Goal: Information Seeking & Learning: Learn about a topic

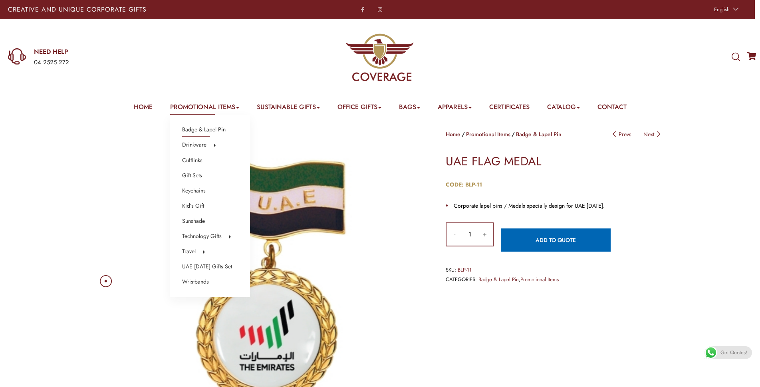
click at [200, 131] on link "Badge & Lapel Pin" at bounding box center [204, 130] width 44 height 10
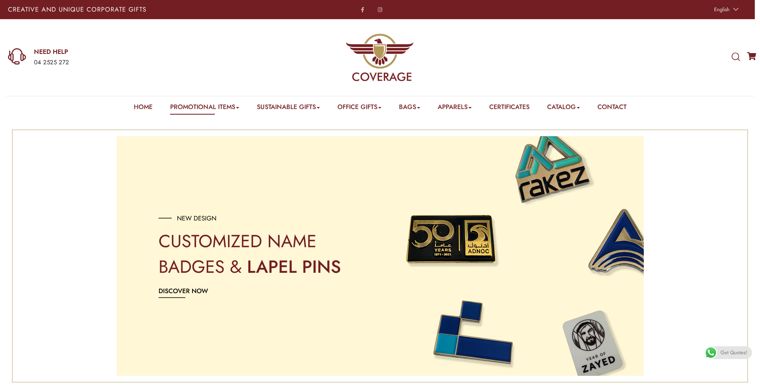
click at [375, 51] on img at bounding box center [379, 57] width 69 height 69
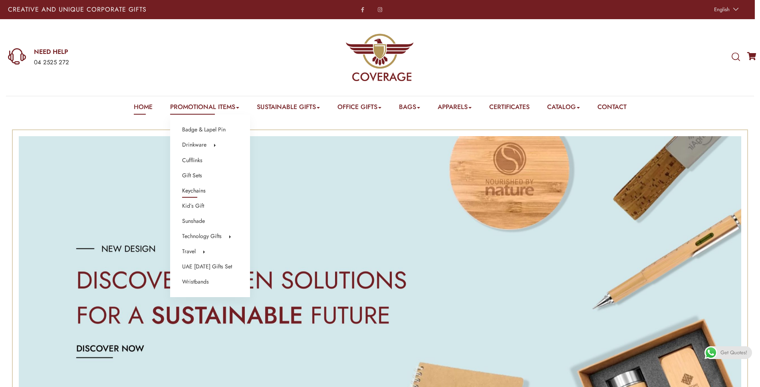
click at [188, 190] on link "Keychains" at bounding box center [194, 191] width 24 height 10
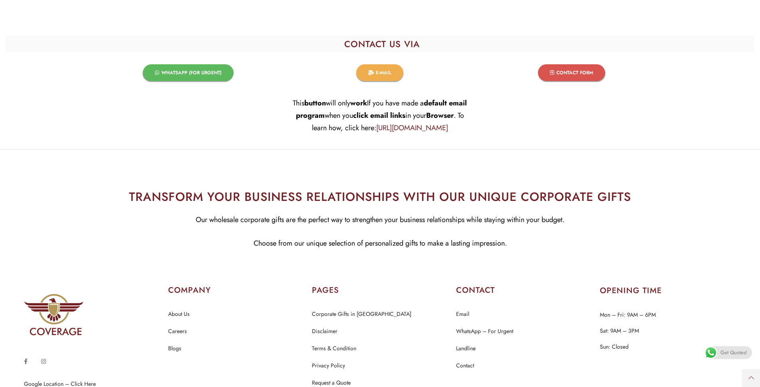
scroll to position [8194, 0]
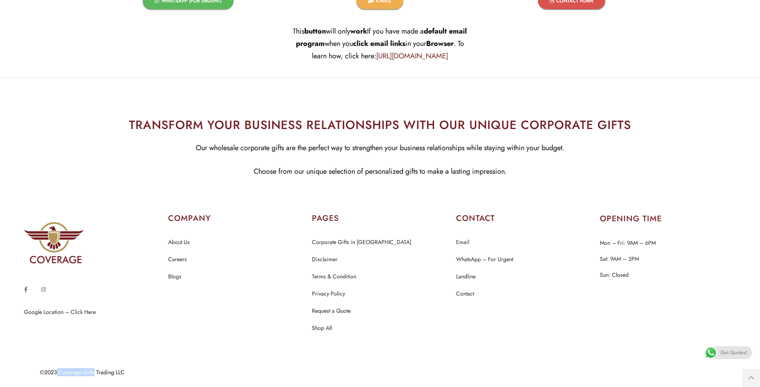
drag, startPoint x: 58, startPoint y: 374, endPoint x: 89, endPoint y: 372, distance: 31.6
click at [95, 372] on div "©2023 Coverage Gifts Trading LLC" at bounding box center [374, 372] width 668 height 6
copy div "Coverage Gifts"
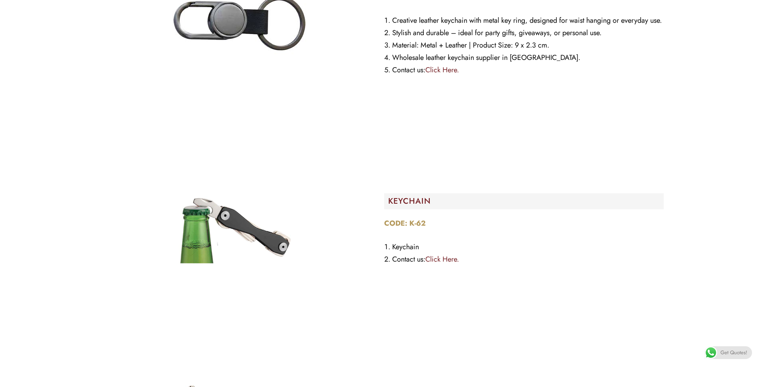
scroll to position [0, 0]
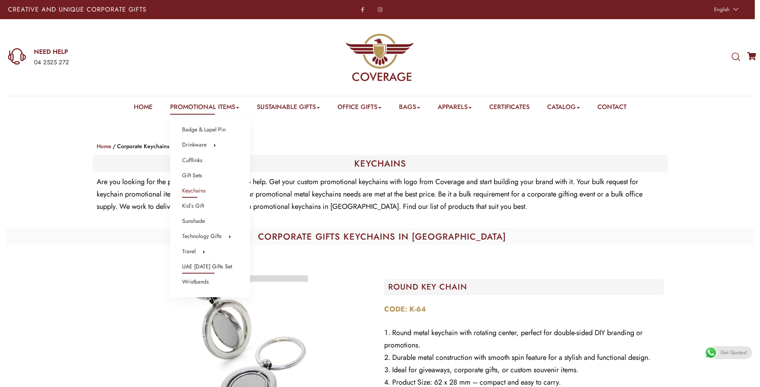
click at [202, 267] on link "UAE [DATE] Gifts Set" at bounding box center [207, 267] width 50 height 10
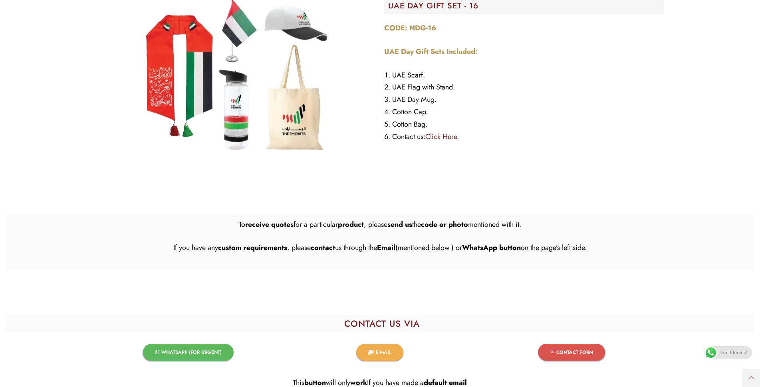
scroll to position [3274, 0]
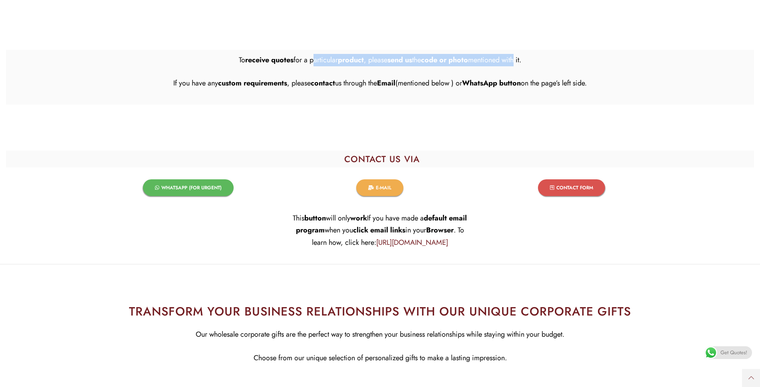
drag, startPoint x: 307, startPoint y: 61, endPoint x: 515, endPoint y: 59, distance: 208.0
click at [515, 59] on p "To receive quotes for a particular product , please send us the code or photo m…" at bounding box center [380, 60] width 567 height 12
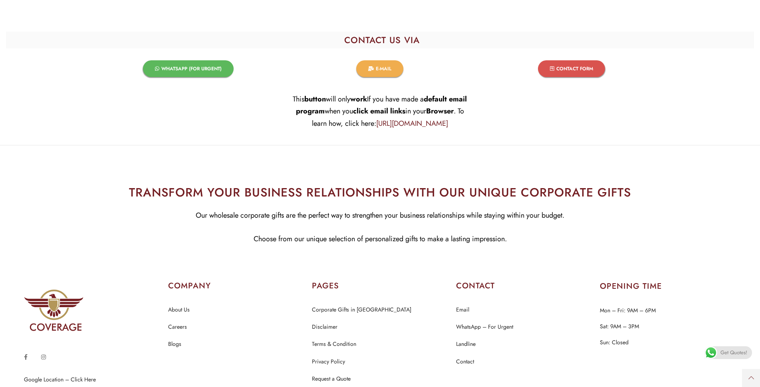
scroll to position [3461, 0]
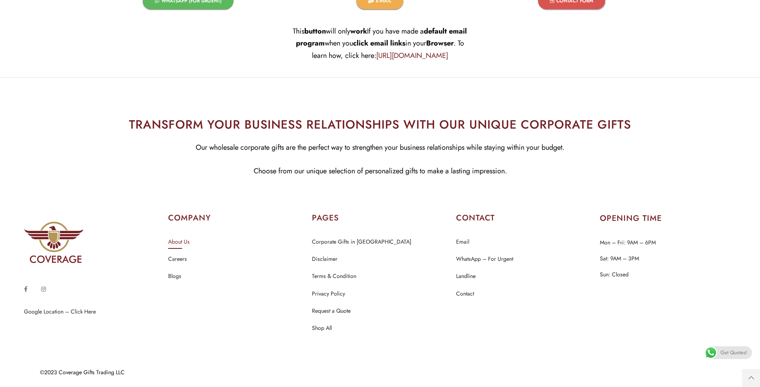
click at [181, 241] on link "About Us" at bounding box center [179, 242] width 22 height 10
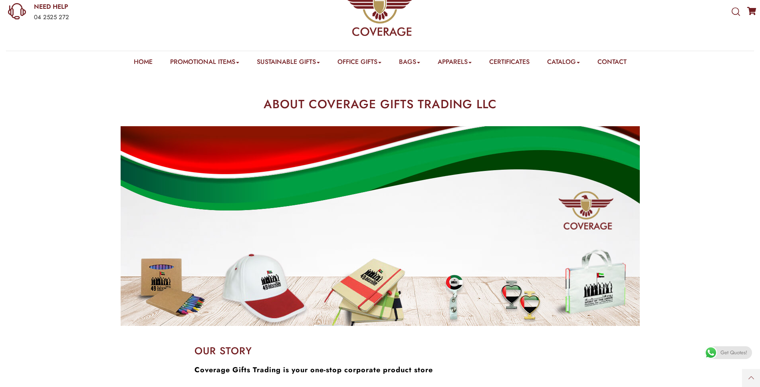
scroll to position [200, 0]
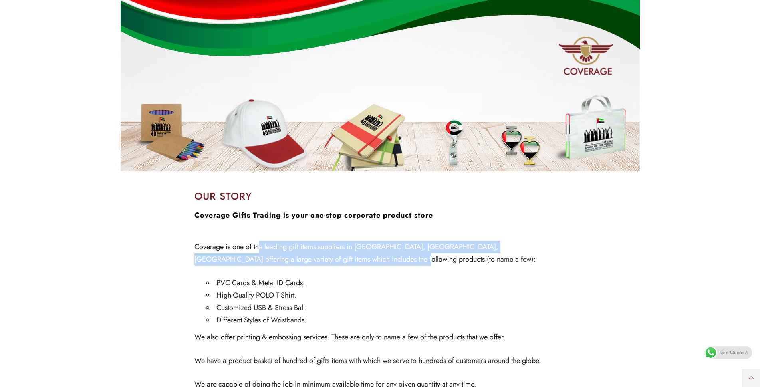
drag, startPoint x: 259, startPoint y: 246, endPoint x: 593, endPoint y: 264, distance: 334.6
click at [593, 264] on section "OUR STORY Coverage Gifts Trading is your one-stop corporate product store Cover…" at bounding box center [380, 347] width 760 height 340
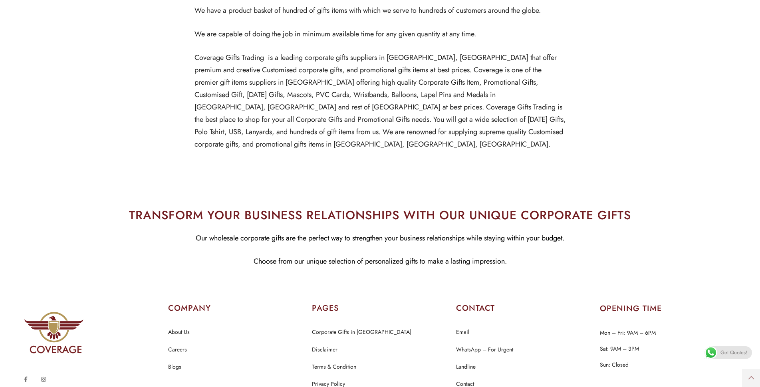
scroll to position [628, 0]
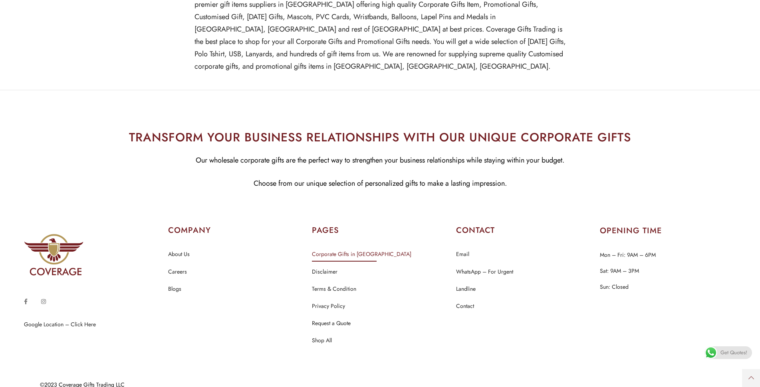
click at [345, 249] on link "Corporate Gifts in [GEOGRAPHIC_DATA]" at bounding box center [361, 254] width 99 height 10
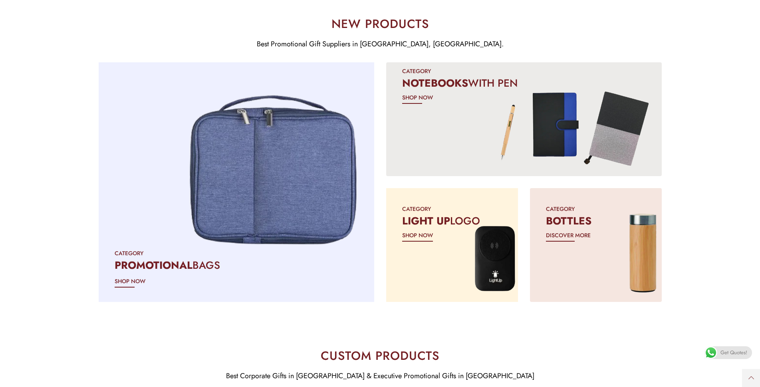
scroll to position [935, 0]
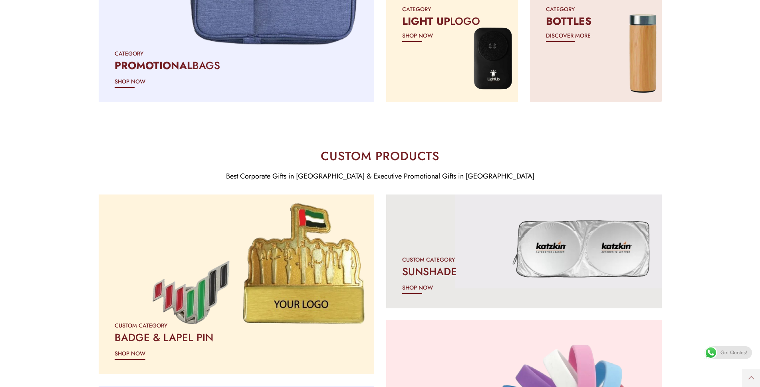
click at [234, 277] on div at bounding box center [235, 284] width 289 height 189
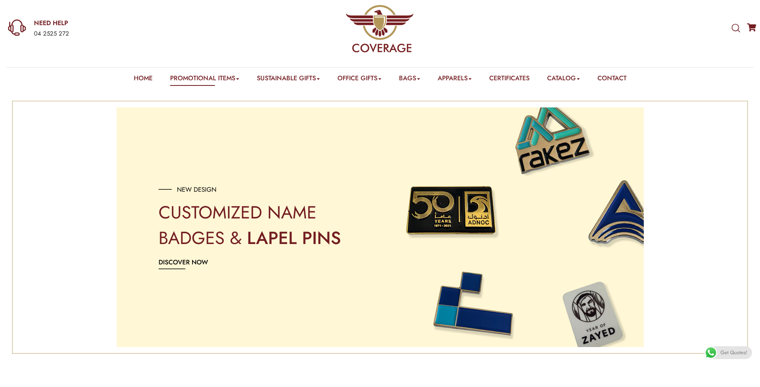
scroll to position [200, 0]
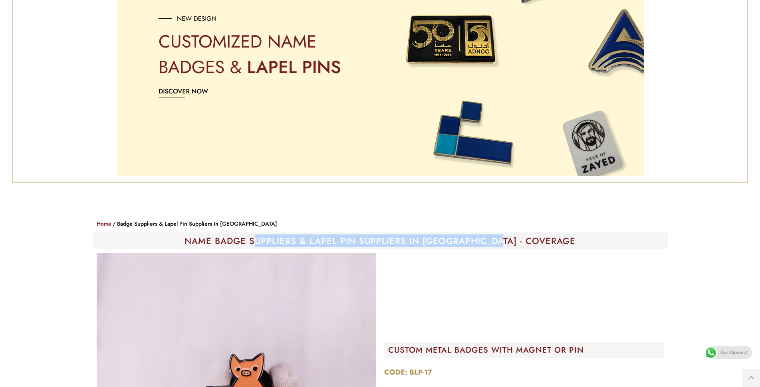
drag, startPoint x: 294, startPoint y: 243, endPoint x: 535, endPoint y: 238, distance: 241.2
click at [535, 238] on h1 "NAME BADGE SUPPLIERS & LAPEL PIN SUPPLIERS IN [GEOGRAPHIC_DATA] - COVERAGE" at bounding box center [380, 240] width 567 height 9
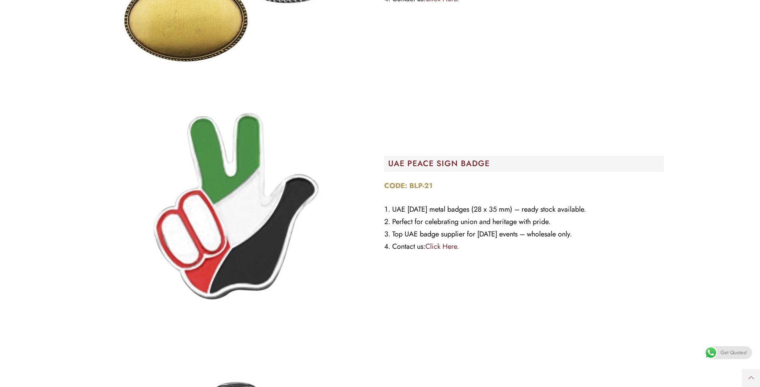
scroll to position [1477, 0]
